Goal: Find specific page/section: Find specific page/section

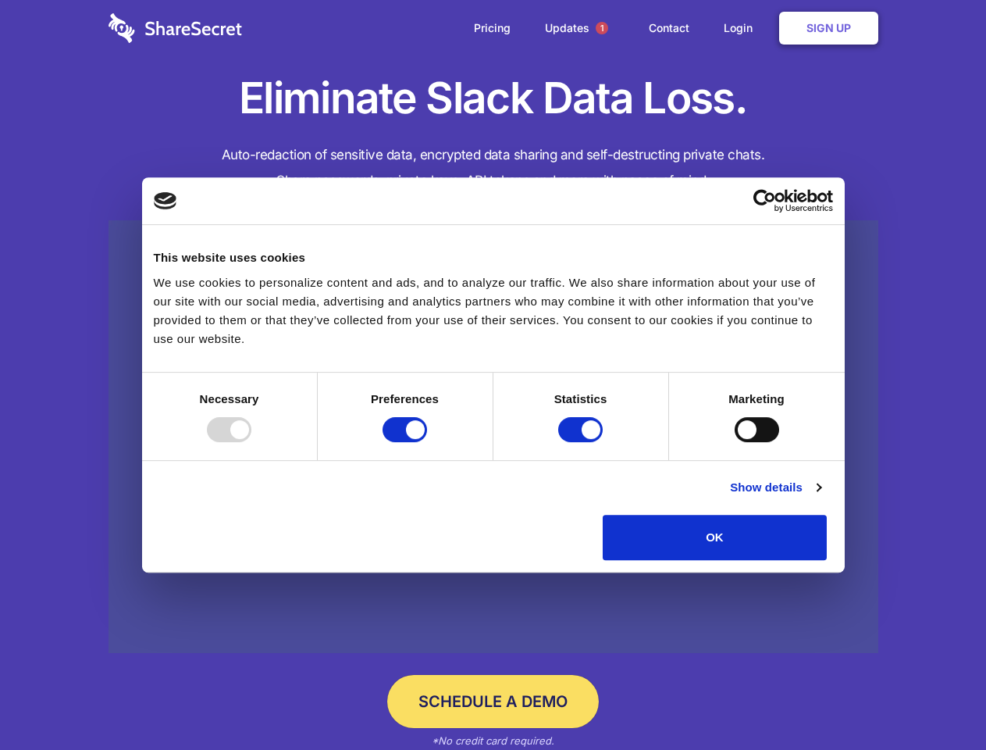
click at [251, 442] on div at bounding box center [229, 429] width 45 height 25
click at [427, 442] on input "Preferences" at bounding box center [405, 429] width 45 height 25
checkbox input "false"
click at [583, 442] on input "Statistics" at bounding box center [580, 429] width 45 height 25
checkbox input "false"
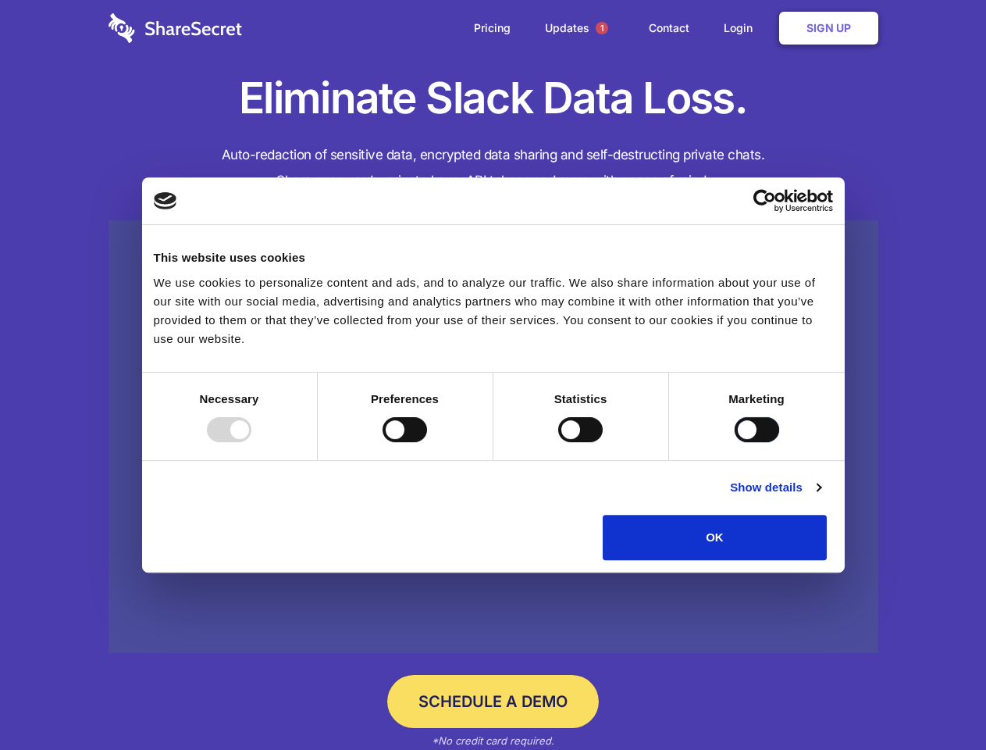
click at [735, 442] on input "Marketing" at bounding box center [757, 429] width 45 height 25
checkbox input "true"
click at [821, 497] on link "Show details" at bounding box center [775, 487] width 91 height 19
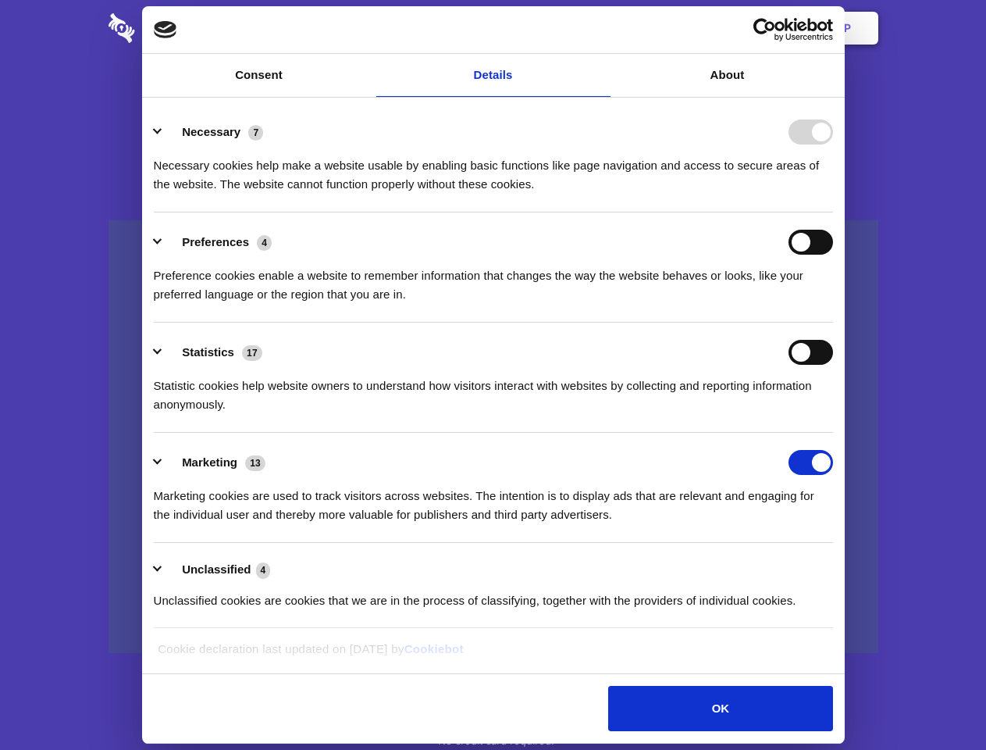
click at [840, 565] on ul "Necessary 7 Necessary cookies help make a website usable by enabling basic func…" at bounding box center [493, 365] width 694 height 526
click at [601, 28] on span "1" at bounding box center [602, 28] width 12 height 12
